Goal: Task Accomplishment & Management: Manage account settings

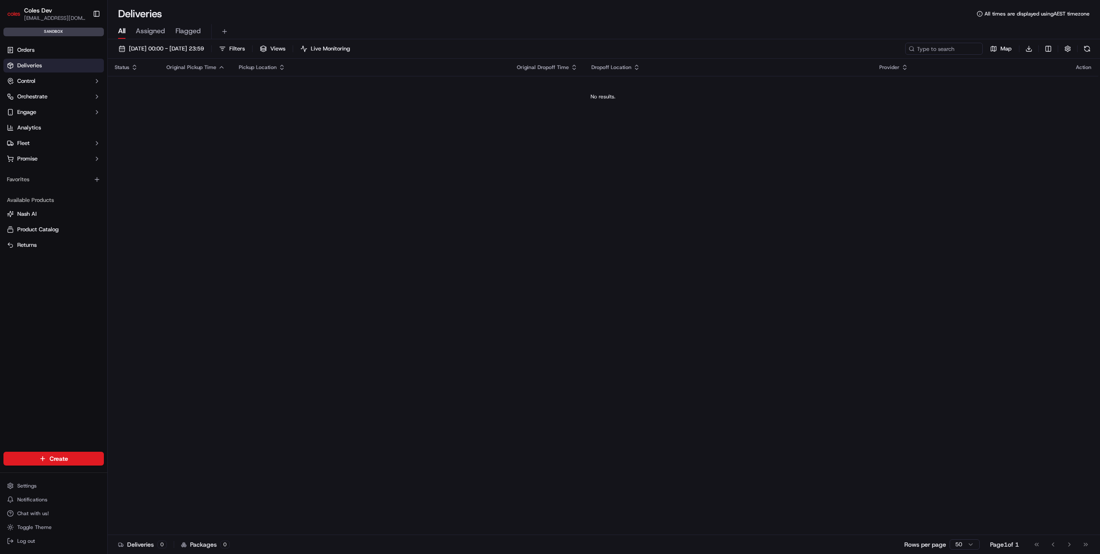
click at [43, 14] on span "Coles Dev" at bounding box center [38, 10] width 28 height 9
click at [97, 15] on button "Toggle Sidebar" at bounding box center [96, 13] width 15 height 15
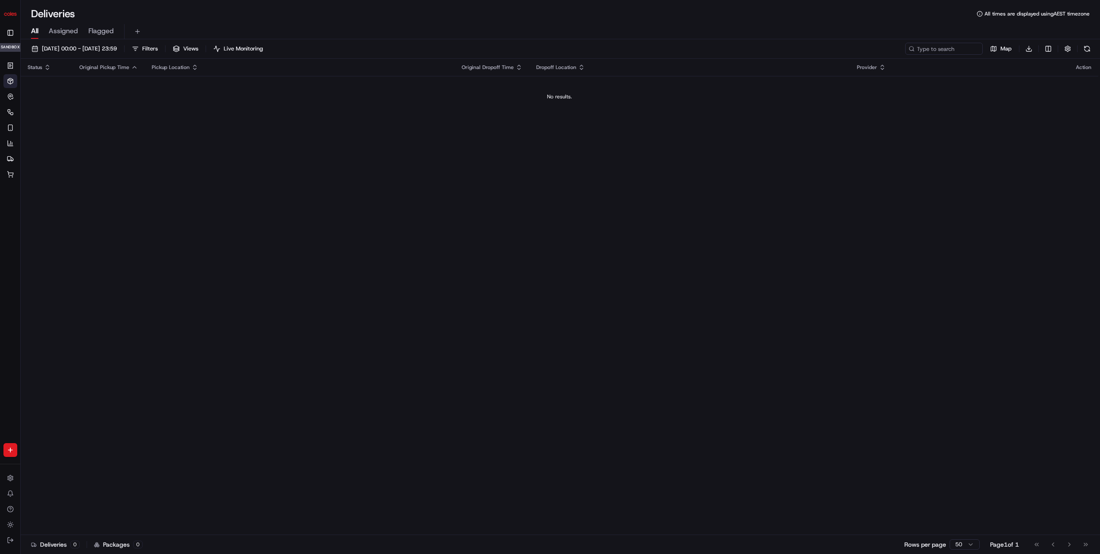
click at [13, 12] on img "button" at bounding box center [10, 14] width 14 height 14
click at [13, 30] on button "Toggle Sidebar" at bounding box center [10, 33] width 14 height 14
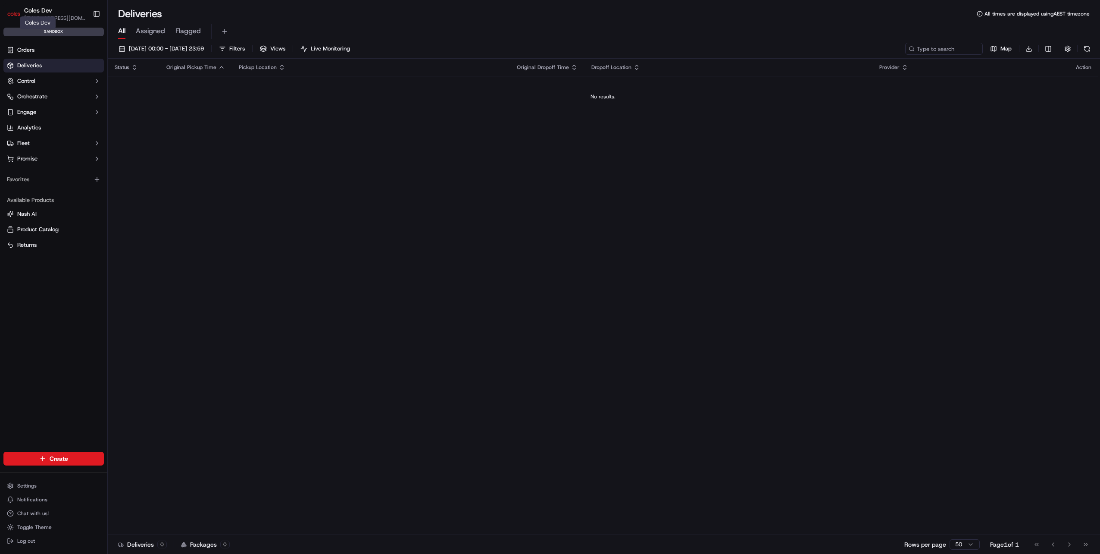
click at [50, 13] on span "Coles Dev" at bounding box center [38, 10] width 28 height 9
drag, startPoint x: 62, startPoint y: 301, endPoint x: 49, endPoint y: 292, distance: 15.5
click at [50, 292] on div "Orders Deliveries Control Orchestrate Engage Analytics Fleet Promise Favorites …" at bounding box center [53, 242] width 107 height 405
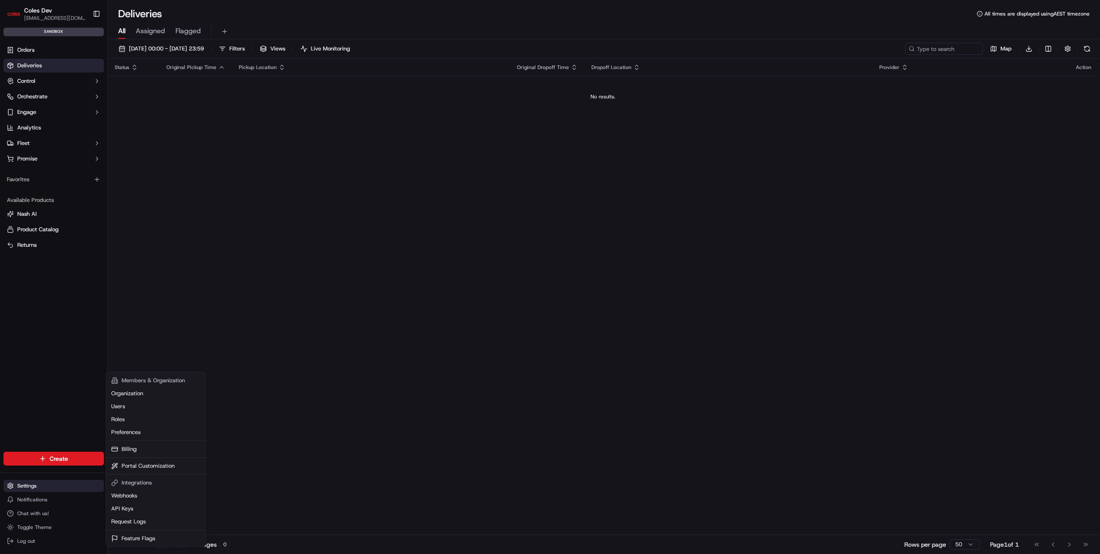
click at [46, 485] on html "Coles Dev jordan.lipszyc@coles.com.au Toggle Sidebar sandbox Orders Deliveries …" at bounding box center [550, 277] width 1100 height 554
click at [140, 490] on link "Webhooks" at bounding box center [156, 495] width 96 height 13
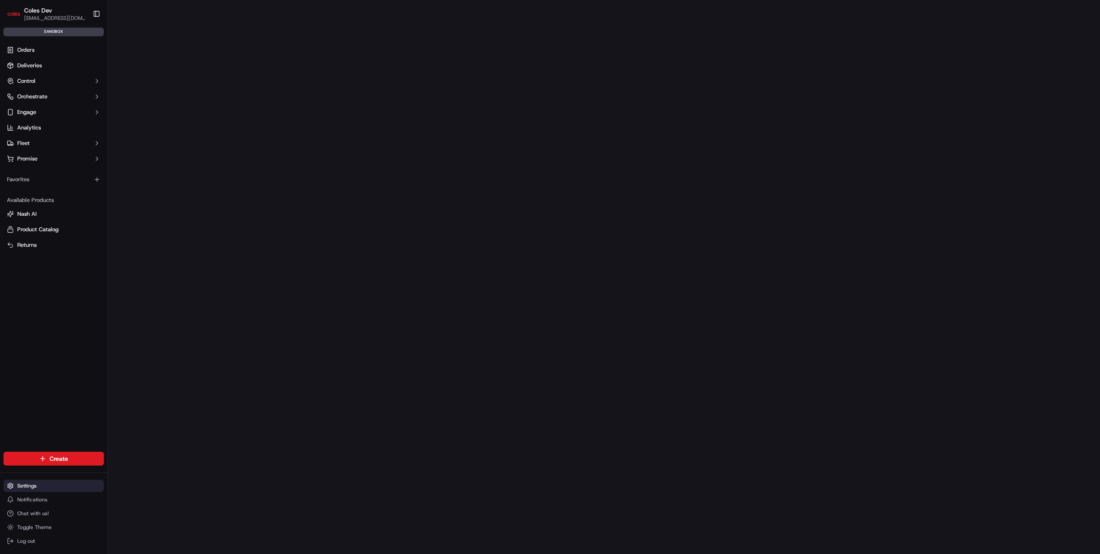
click at [57, 484] on html "Coles Dev jordan.lipszyc@coles.com.au Toggle Sidebar sandbox Orders Deliveries …" at bounding box center [550, 277] width 1100 height 554
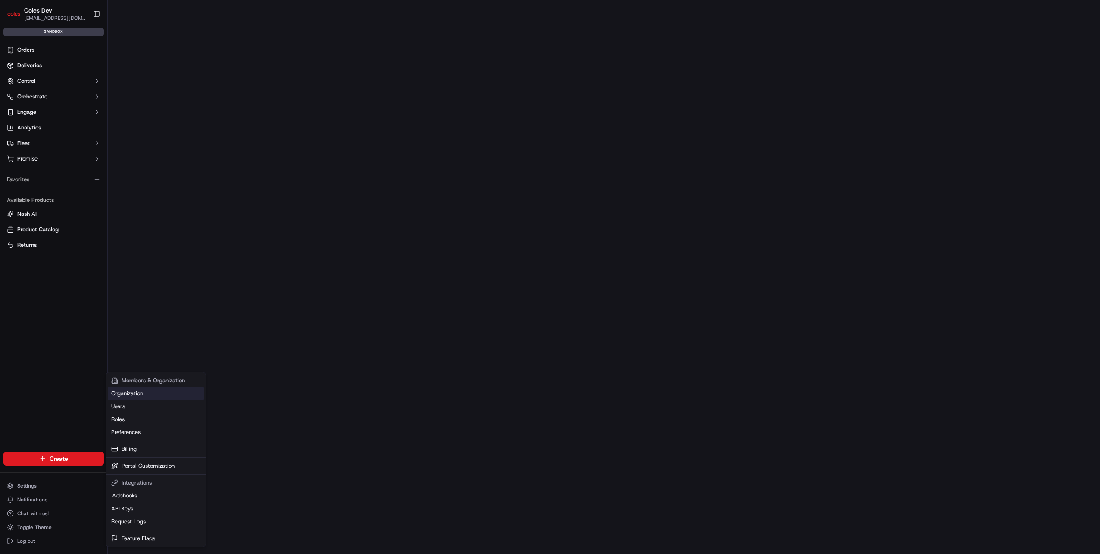
click at [157, 395] on link "Organization" at bounding box center [156, 393] width 96 height 13
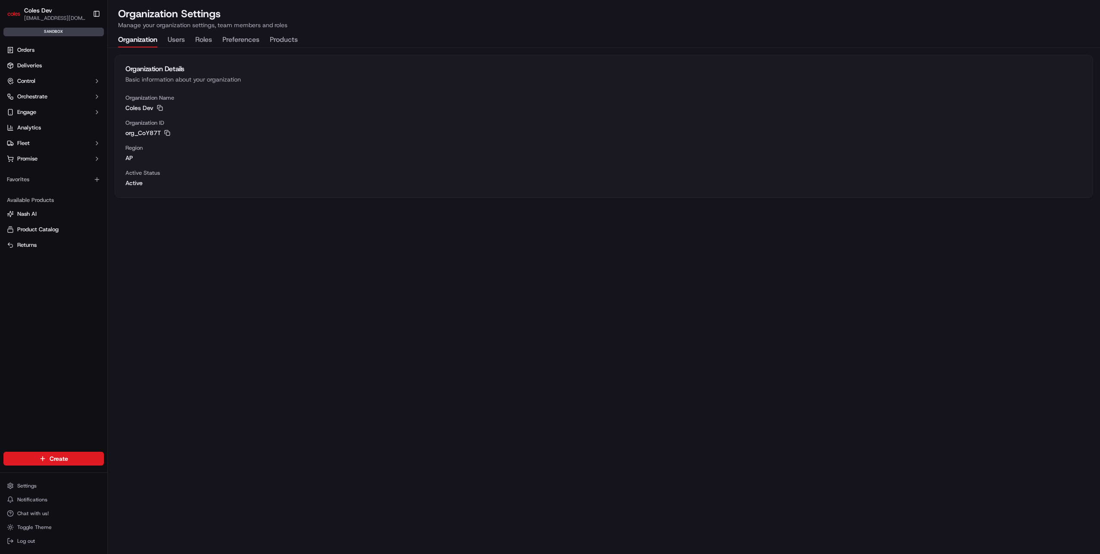
click at [180, 38] on button "Users" at bounding box center [176, 40] width 17 height 15
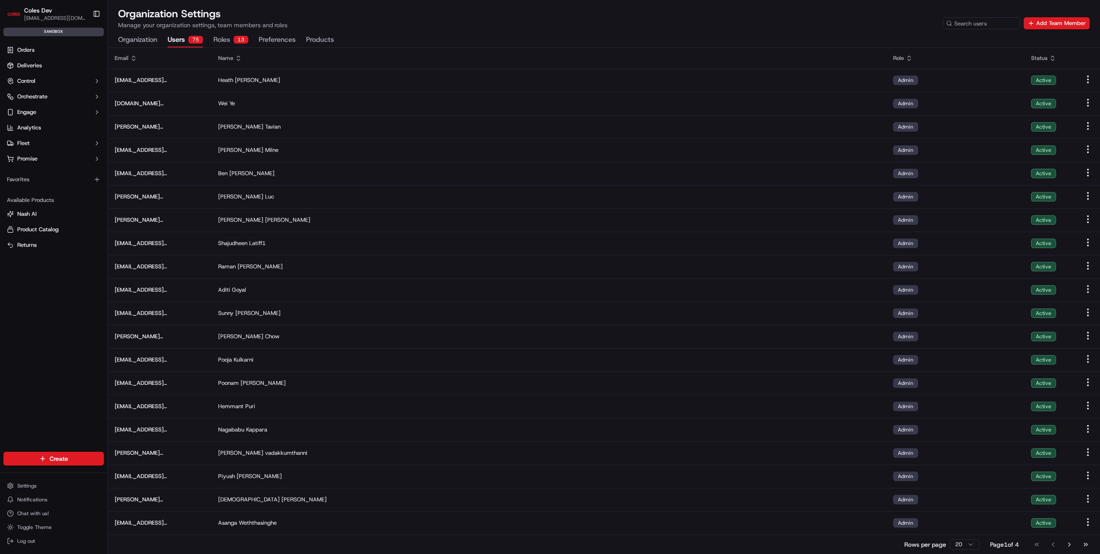
click at [144, 41] on button "Organization" at bounding box center [137, 40] width 39 height 15
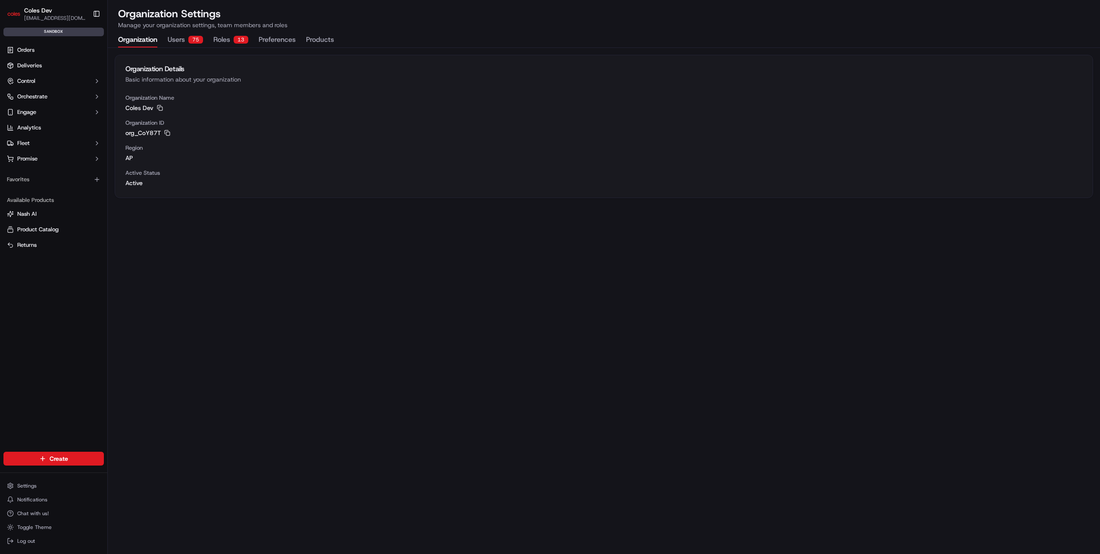
click at [41, 16] on span "[EMAIL_ADDRESS][DOMAIN_NAME]" at bounding box center [55, 18] width 62 height 7
click at [30, 14] on span "Coles Dev" at bounding box center [38, 10] width 28 height 9
drag, startPoint x: 408, startPoint y: 325, endPoint x: 264, endPoint y: 324, distance: 143.6
click at [264, 324] on div "Organization Details Basic information about your organization Organization Nam…" at bounding box center [604, 301] width 993 height 506
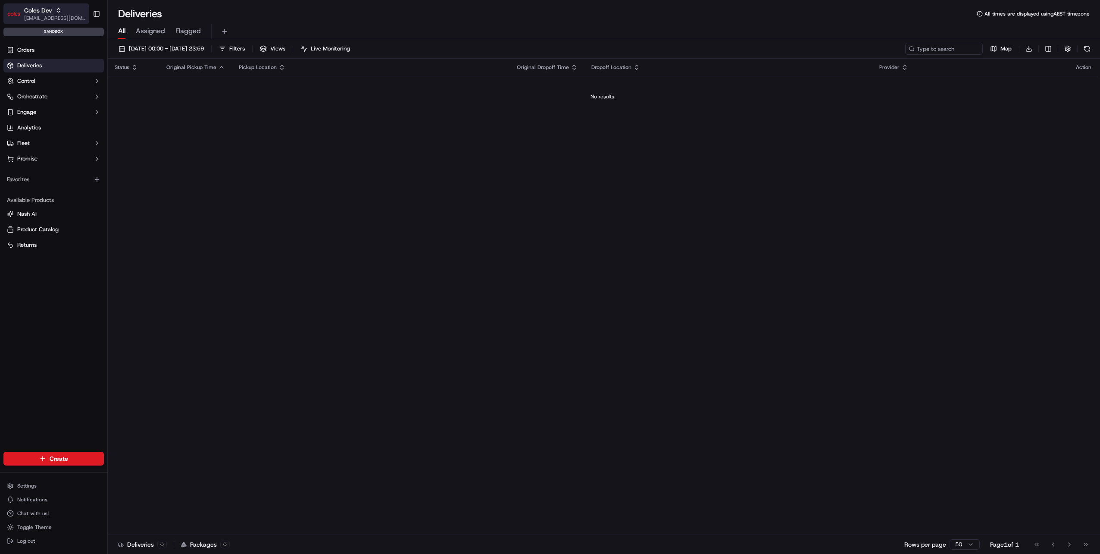
click at [64, 14] on div "Coles Dev" at bounding box center [55, 10] width 62 height 9
click at [140, 57] on div "Coles SIT" at bounding box center [155, 61] width 125 height 17
click at [63, 15] on span "[EMAIL_ADDRESS][DOMAIN_NAME]" at bounding box center [55, 18] width 62 height 7
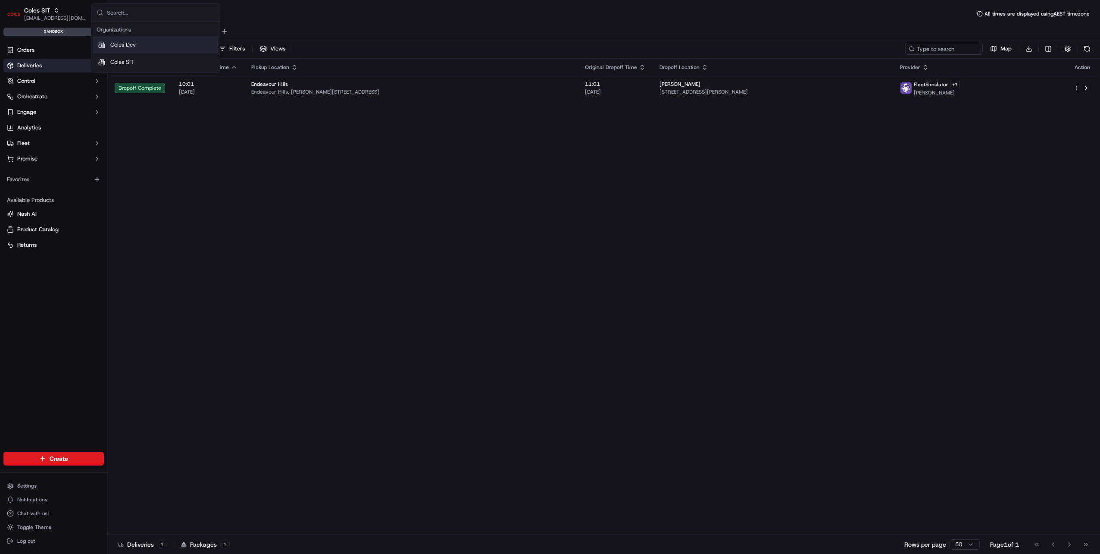
click at [124, 47] on span "Coles Dev" at bounding box center [122, 45] width 25 height 8
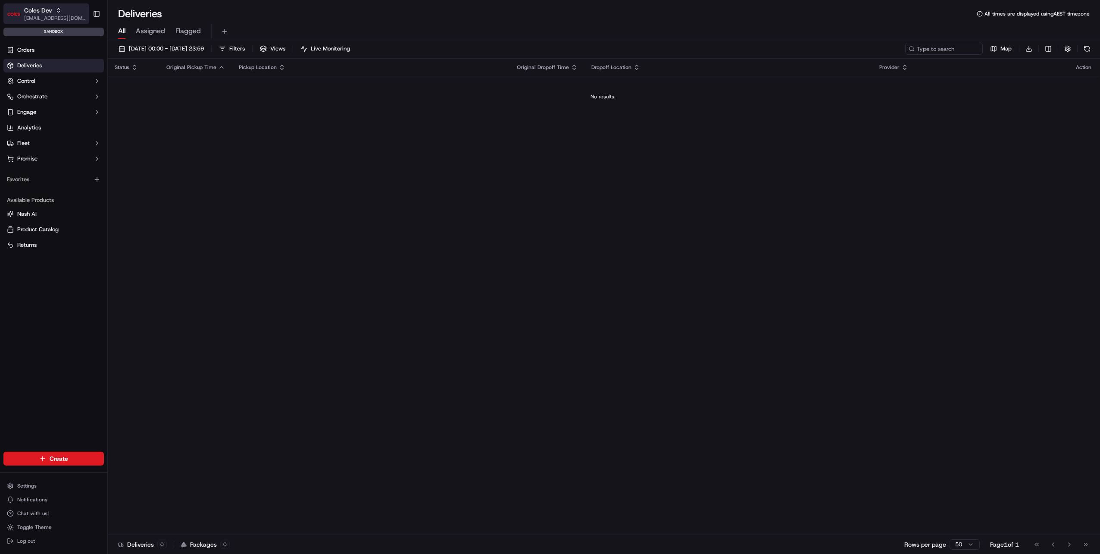
click at [49, 22] on button "Coles Dev jordan.lipszyc@coles.com.au" at bounding box center [46, 13] width 86 height 21
click at [73, 285] on div "Orders Deliveries Control Orchestrate Engage Analytics Fleet Promise Favorites …" at bounding box center [53, 242] width 107 height 405
click at [56, 12] on icon "button" at bounding box center [59, 10] width 6 height 6
click at [62, 305] on div "Orders Deliveries Control Orchestrate Engage Analytics Fleet Promise Favorites …" at bounding box center [53, 242] width 107 height 405
click at [64, 23] on button "Coles [PERSON_NAME] [PERSON_NAME][EMAIL_ADDRESS][PERSON_NAME][PERSON_NAME][DOMA…" at bounding box center [46, 13] width 86 height 21
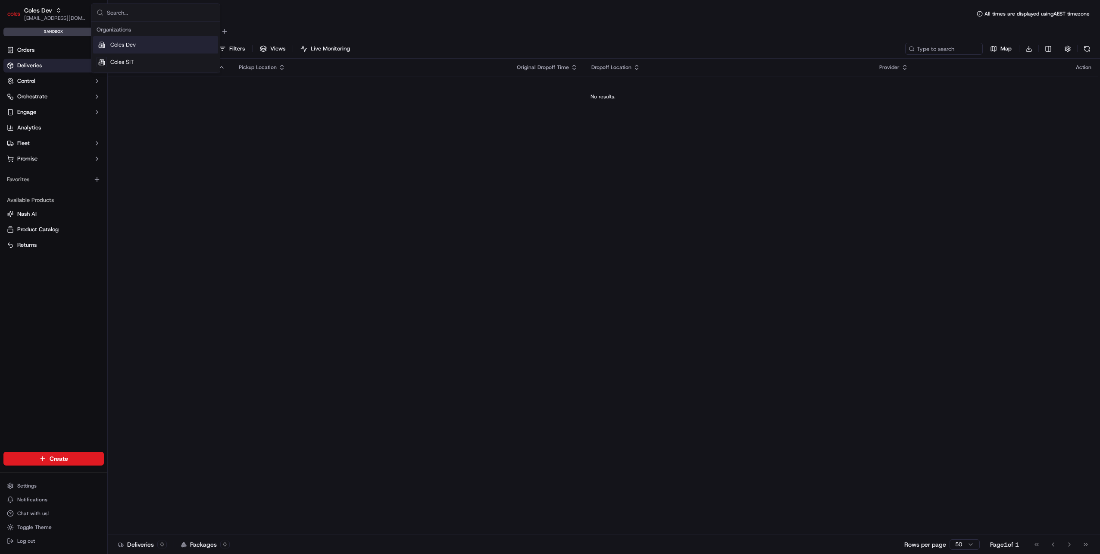
click at [87, 353] on div "Orders Deliveries Control Orchestrate Engage Analytics Fleet Promise Favorites …" at bounding box center [53, 242] width 107 height 405
click at [51, 13] on span "Coles Dev" at bounding box center [38, 10] width 28 height 9
click at [75, 371] on div "Orders Deliveries Control Orchestrate Engage Analytics Fleet Promise Favorites …" at bounding box center [53, 242] width 107 height 405
click at [69, 12] on div "Coles Dev" at bounding box center [55, 10] width 62 height 9
click at [65, 346] on div "Orders Deliveries Control Orchestrate Engage Analytics Fleet Promise Favorites …" at bounding box center [53, 242] width 107 height 405
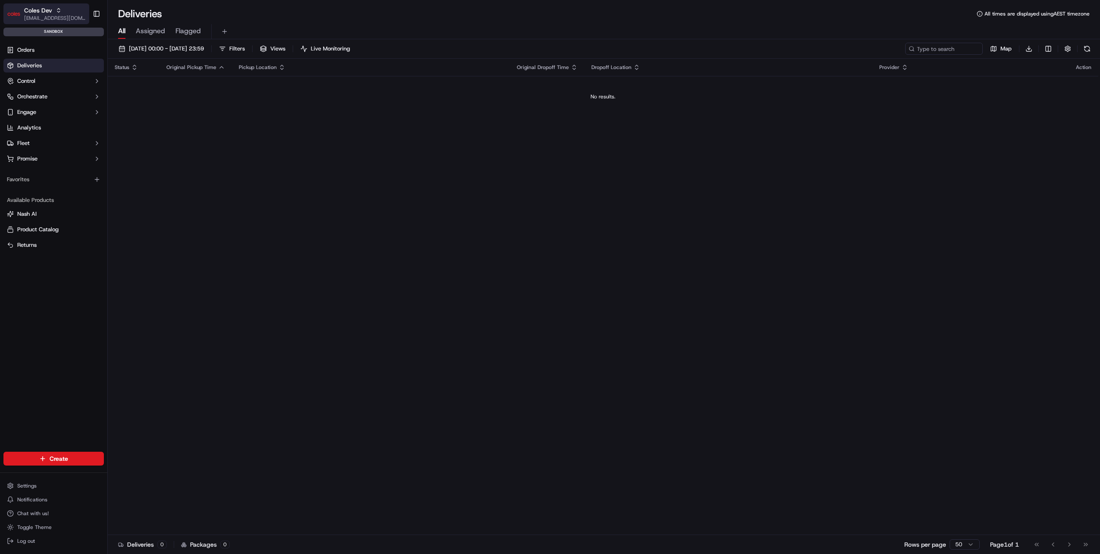
click at [41, 14] on span "Coles Dev" at bounding box center [38, 10] width 28 height 9
click at [56, 12] on icon "button" at bounding box center [59, 10] width 6 height 6
click at [53, 361] on div "Orders Deliveries Control Orchestrate Engage Analytics Fleet Promise Favorites …" at bounding box center [53, 242] width 107 height 405
click at [56, 16] on span "[EMAIL_ADDRESS][DOMAIN_NAME]" at bounding box center [55, 18] width 62 height 7
click at [93, 285] on div "Orders Deliveries Control Orchestrate Engage Analytics Fleet Promise Favorites …" at bounding box center [53, 242] width 107 height 405
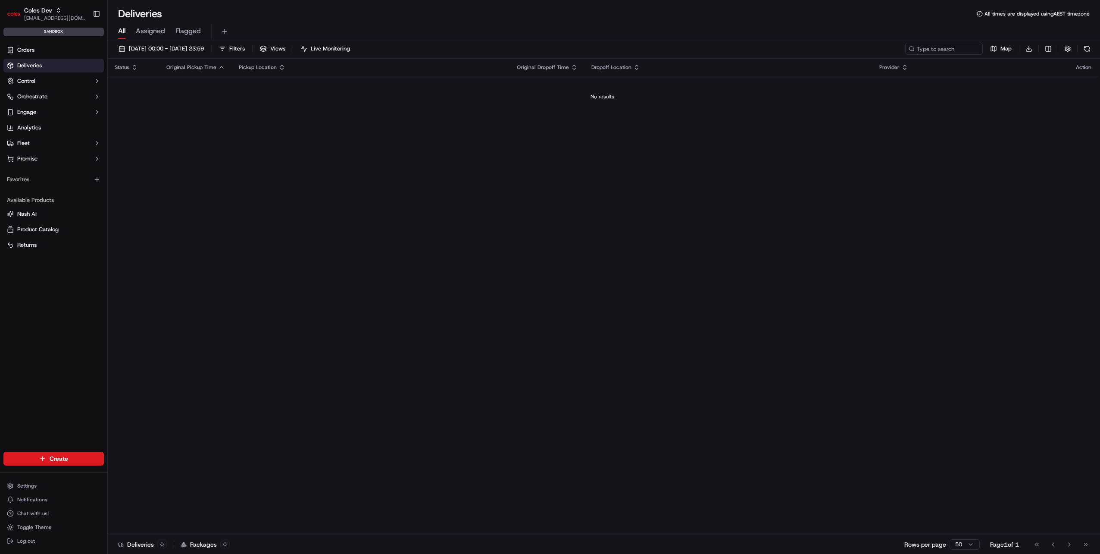
drag, startPoint x: 80, startPoint y: 283, endPoint x: 73, endPoint y: 283, distance: 6.9
click at [73, 283] on div "Orders Deliveries Control Orchestrate Engage Analytics Fleet Promise Favorites …" at bounding box center [53, 242] width 107 height 405
drag, startPoint x: 69, startPoint y: 282, endPoint x: 62, endPoint y: 282, distance: 7.0
click at [64, 282] on div "Orders Deliveries Control Orchestrate Engage Analytics Fleet Promise Favorites …" at bounding box center [53, 242] width 107 height 405
drag, startPoint x: 62, startPoint y: 281, endPoint x: 57, endPoint y: 280, distance: 4.4
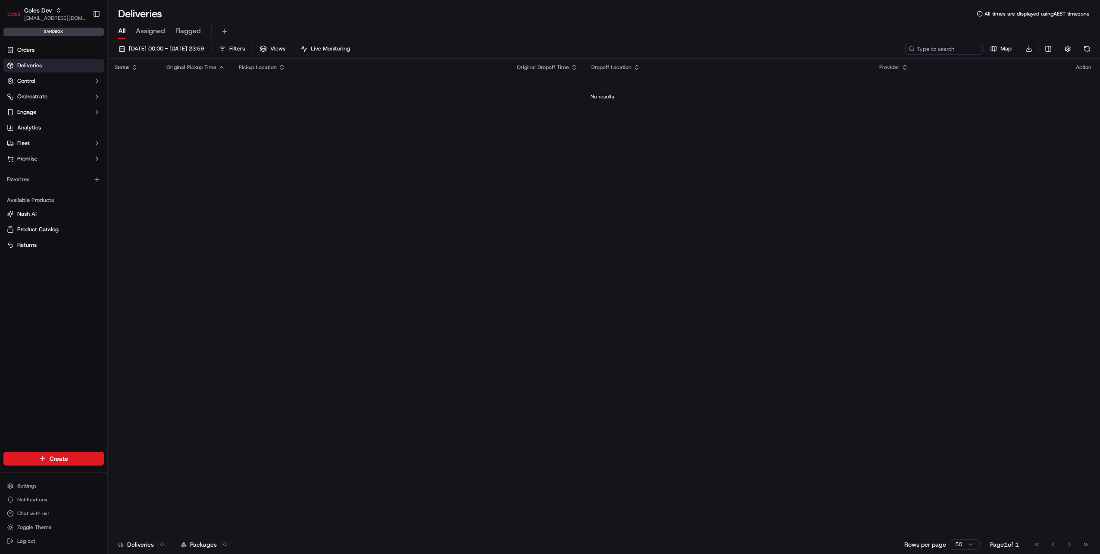
click at [57, 280] on div "Orders Deliveries Control Orchestrate Engage Analytics Fleet Promise Favorites …" at bounding box center [53, 242] width 107 height 405
drag, startPoint x: 54, startPoint y: 280, endPoint x: 49, endPoint y: 279, distance: 5.6
click at [49, 279] on div "Orders Deliveries Control Orchestrate Engage Analytics Fleet Promise Favorites …" at bounding box center [53, 242] width 107 height 405
click at [44, 279] on div "Orders Deliveries Control Orchestrate Engage Analytics Fleet Promise Favorites …" at bounding box center [53, 242] width 107 height 405
